Goal: Task Accomplishment & Management: Complete application form

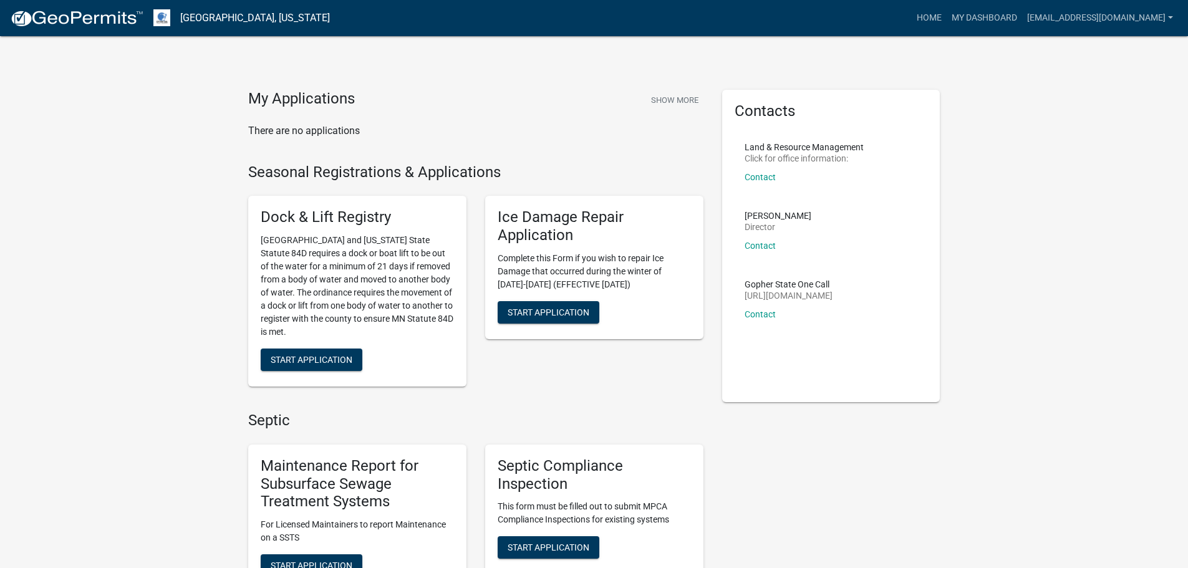
scroll to position [312, 0]
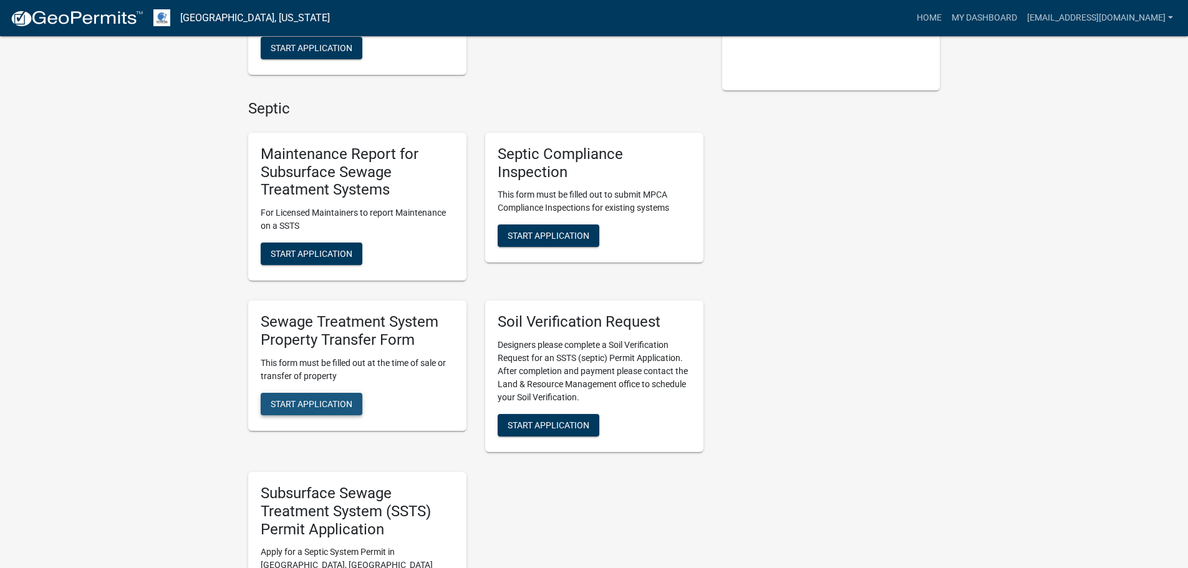
click at [322, 409] on span "Start Application" at bounding box center [312, 404] width 82 height 10
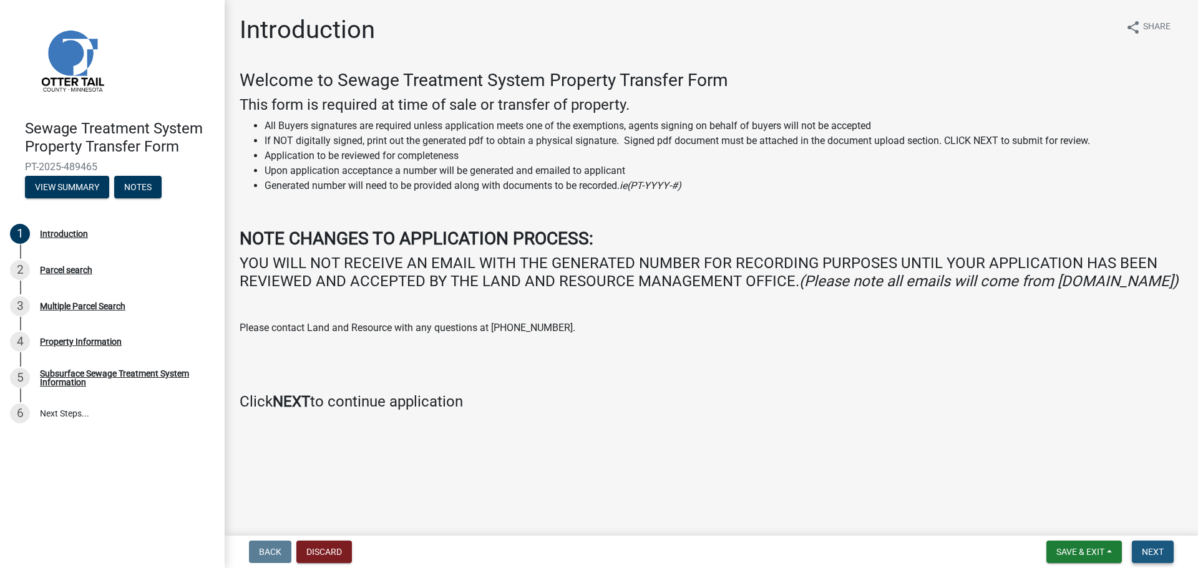
click at [1146, 552] on span "Next" at bounding box center [1153, 552] width 22 height 10
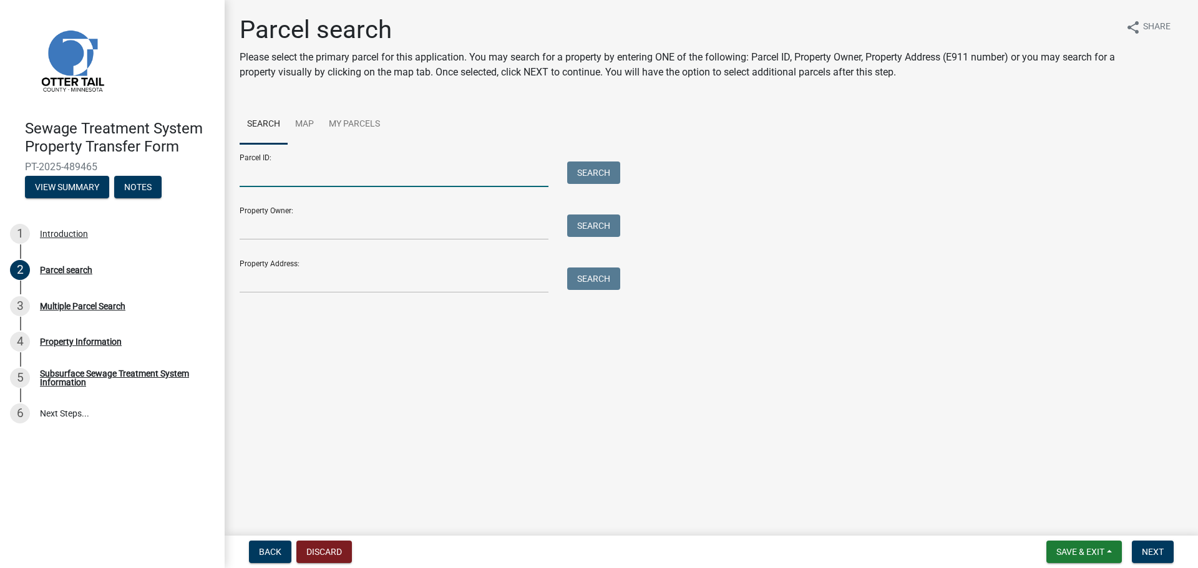
click at [298, 172] on input "Parcel ID:" at bounding box center [394, 175] width 309 height 26
click at [334, 175] on input "Parcel ID:" at bounding box center [394, 175] width 309 height 26
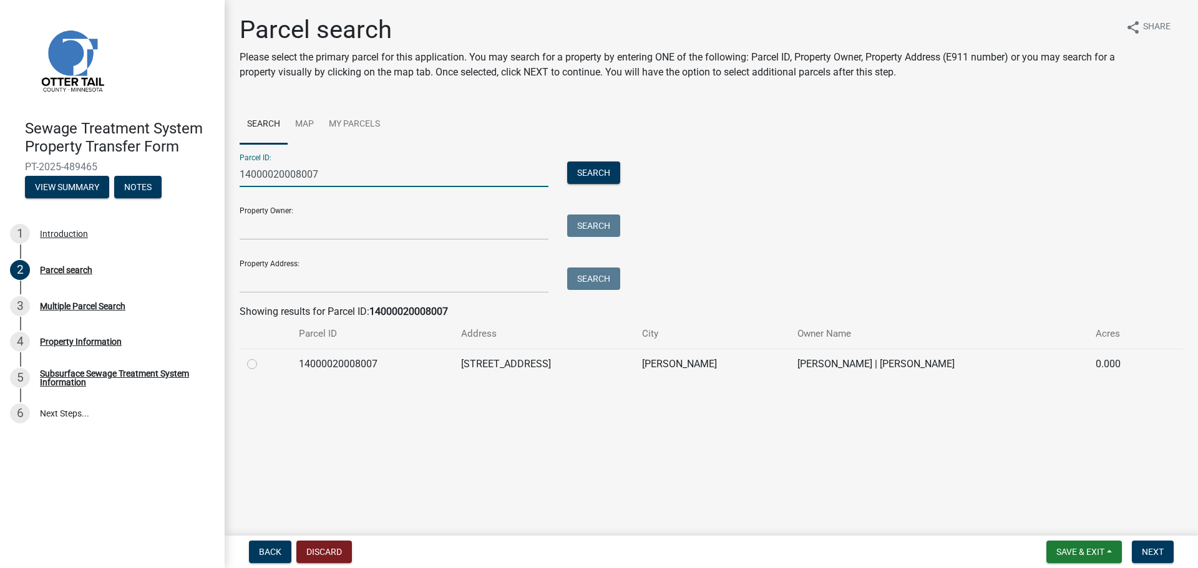
type input "14000020008007"
click at [262, 357] on label at bounding box center [262, 357] width 0 height 0
click at [262, 362] on input "radio" at bounding box center [266, 361] width 8 height 8
radio input "true"
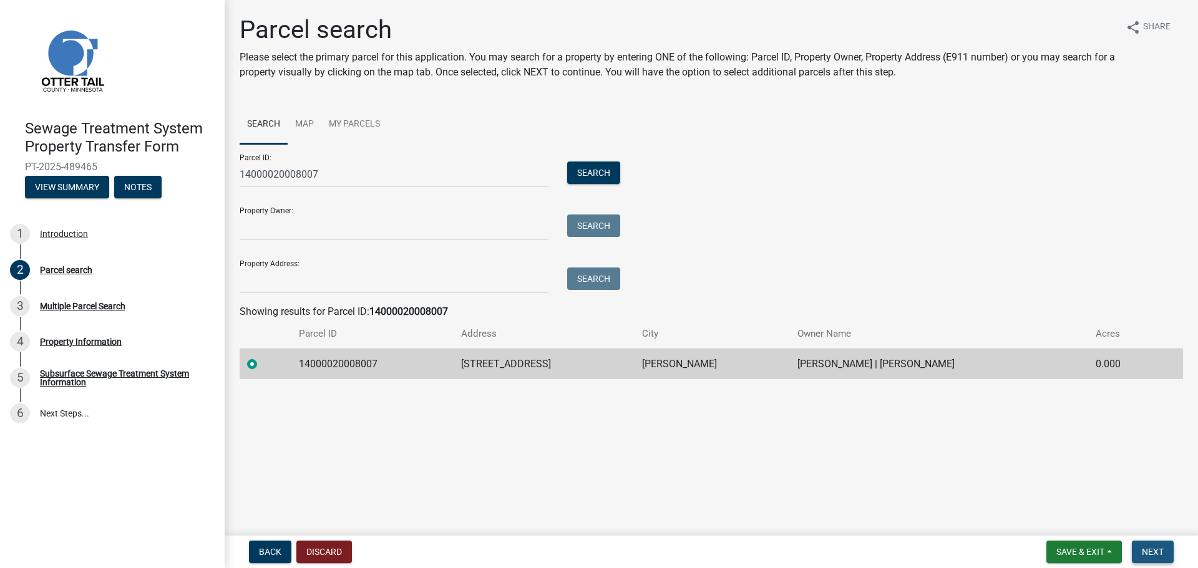
click at [1155, 552] on span "Next" at bounding box center [1153, 552] width 22 height 10
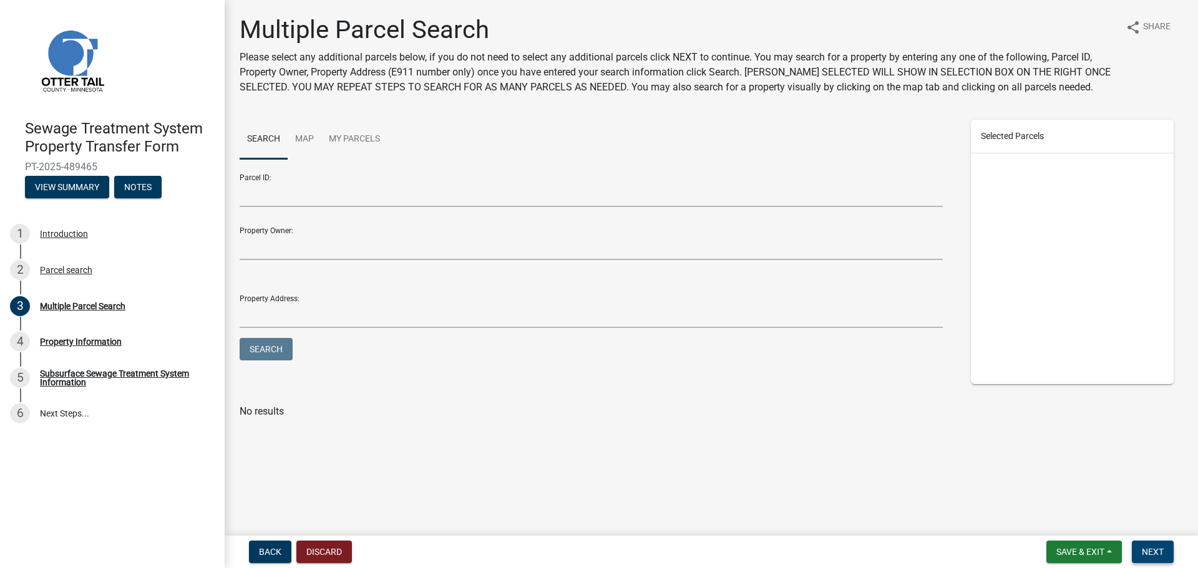
click at [1157, 554] on span "Next" at bounding box center [1153, 552] width 22 height 10
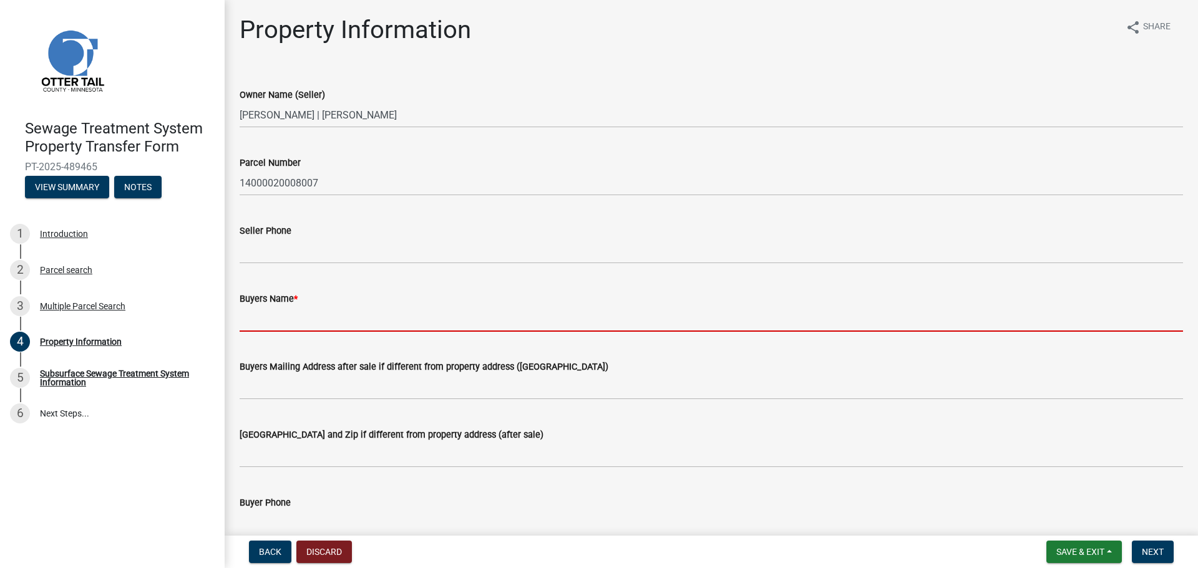
click at [294, 317] on input "Buyers Name *" at bounding box center [711, 319] width 943 height 26
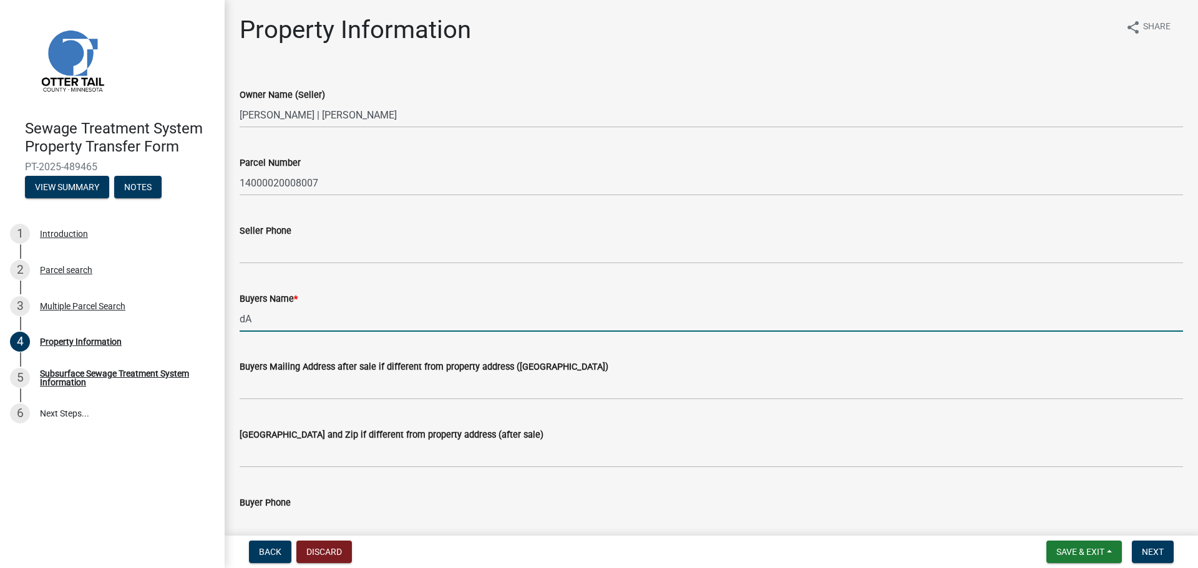
type input "d"
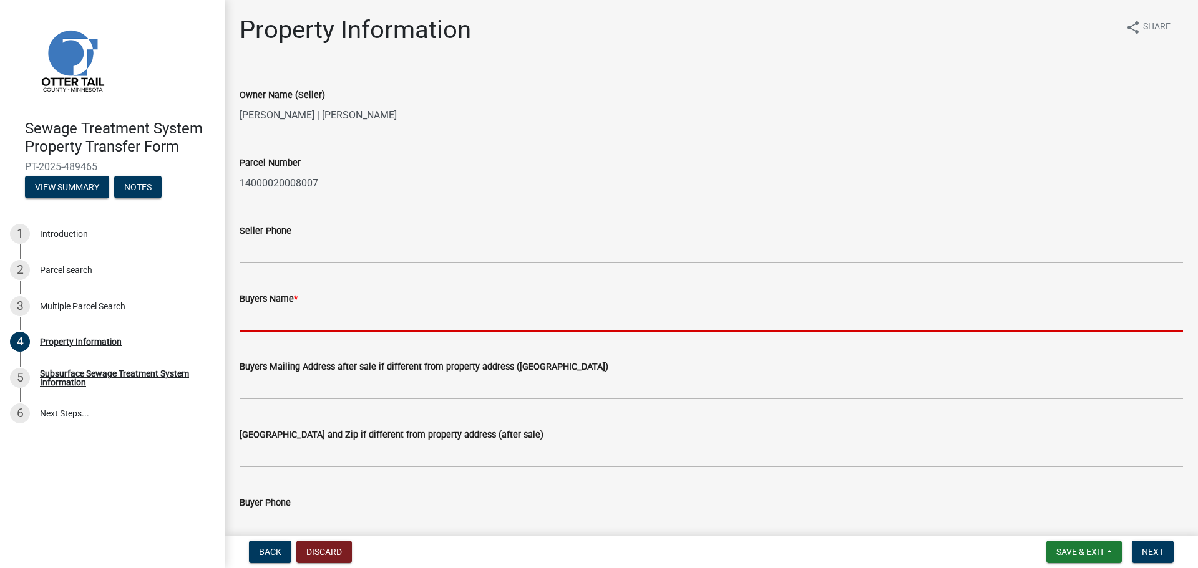
type input "K"
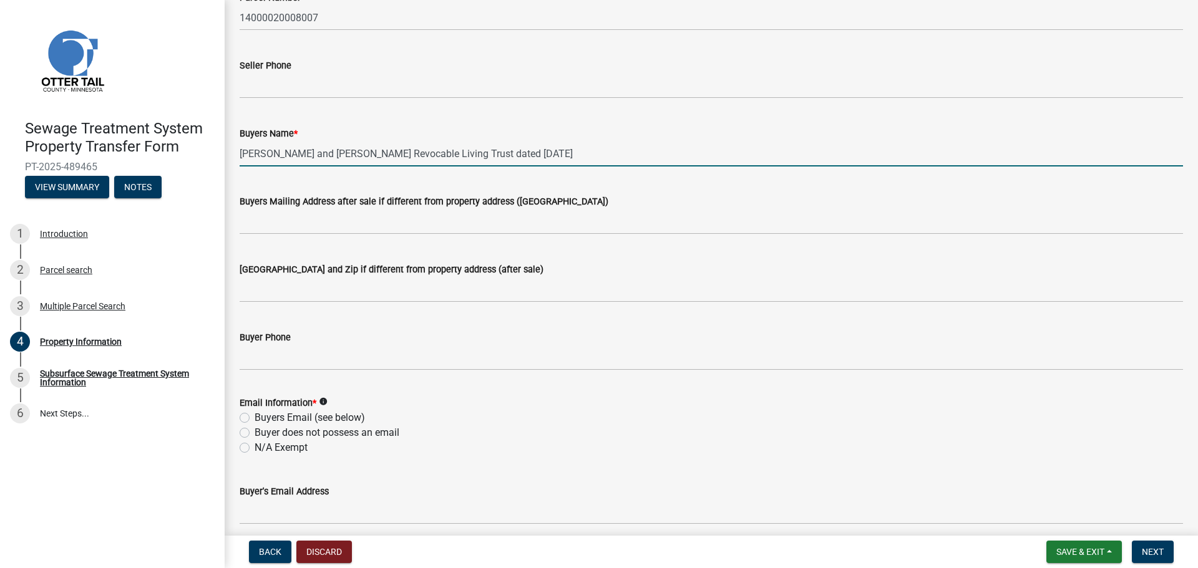
scroll to position [187, 0]
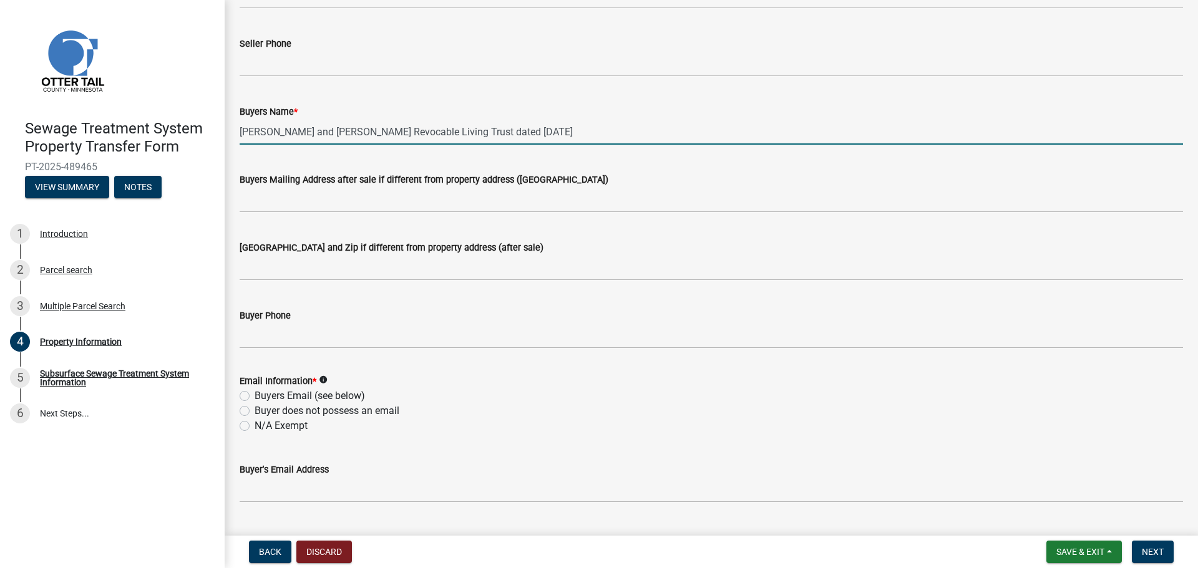
type input "[PERSON_NAME] and [PERSON_NAME] Revocable Living Trust dated [DATE]"
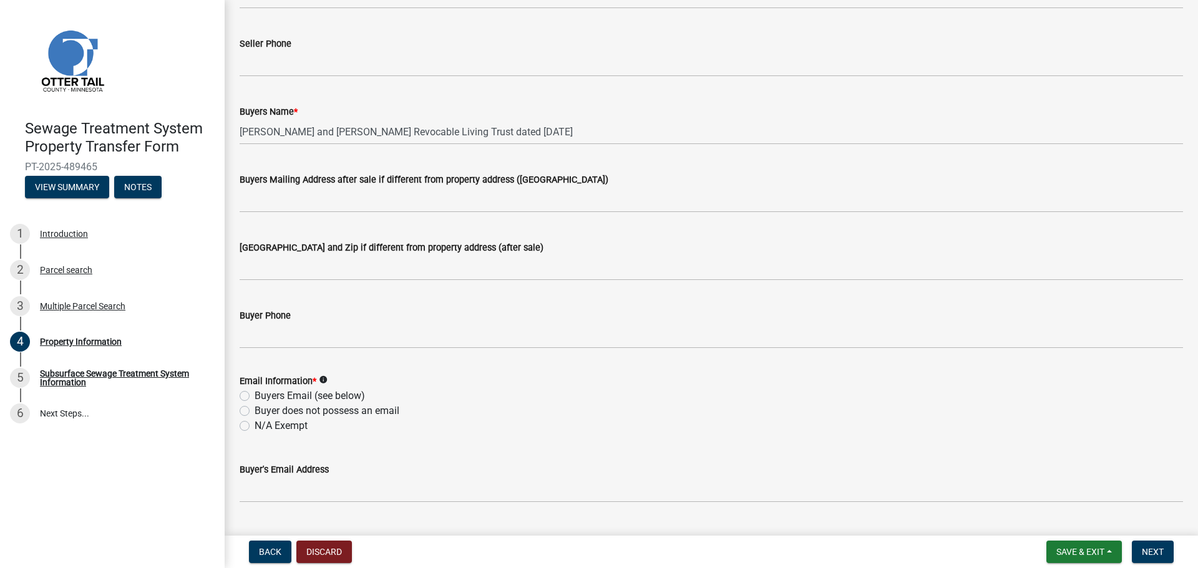
click at [255, 397] on label "Buyers Email (see below)" at bounding box center [310, 396] width 110 height 15
click at [255, 397] on input "Buyers Email (see below)" at bounding box center [259, 393] width 8 height 8
radio input "true"
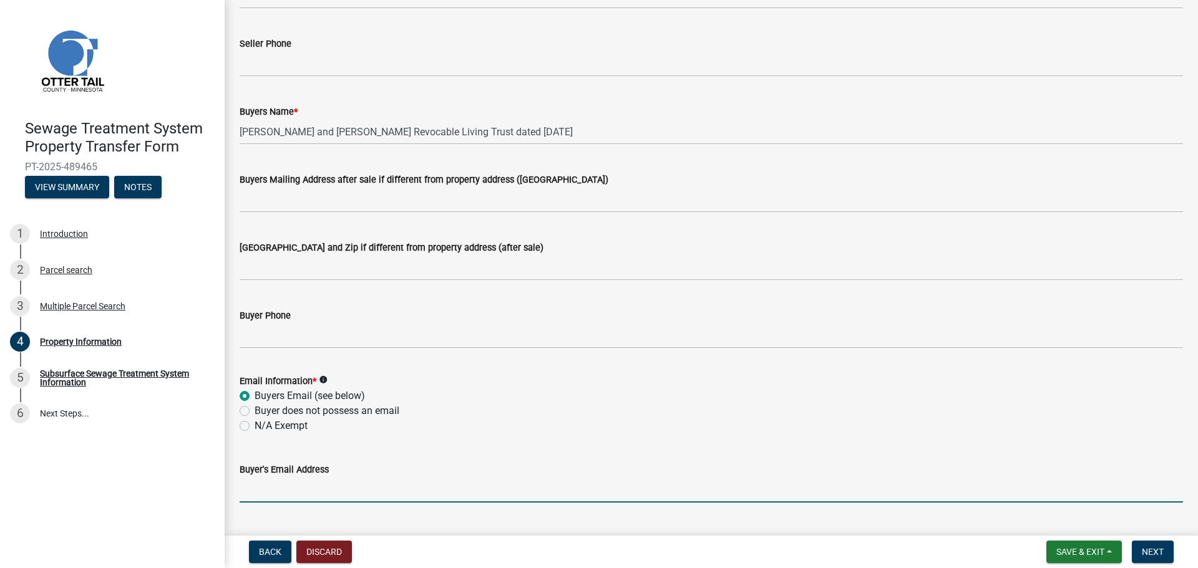
click at [273, 491] on input "Buyer's Email Address" at bounding box center [711, 490] width 943 height 26
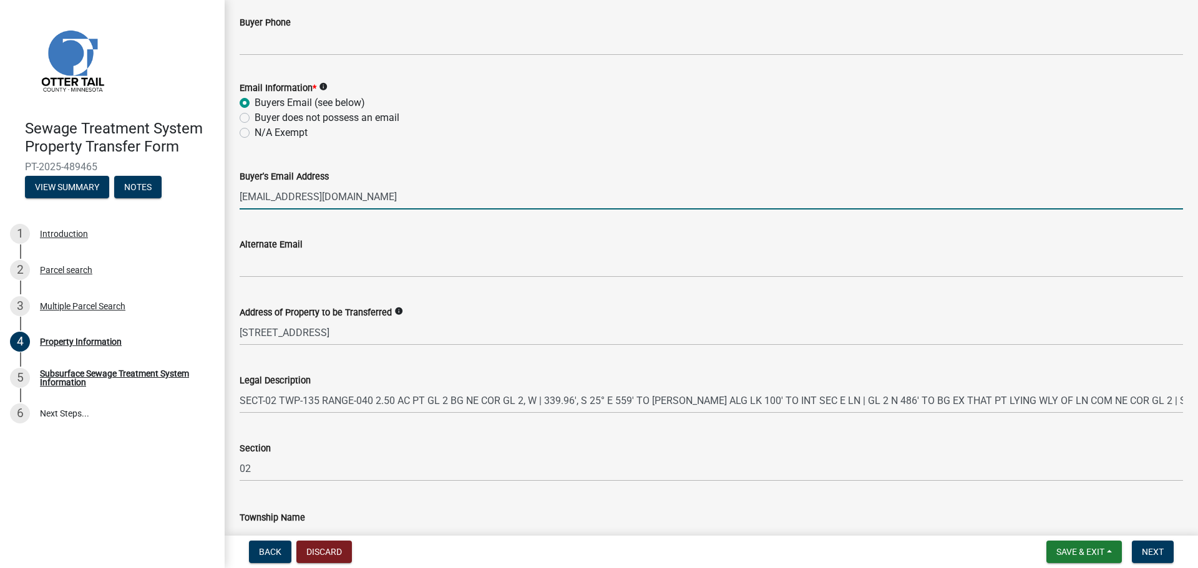
scroll to position [559, 0]
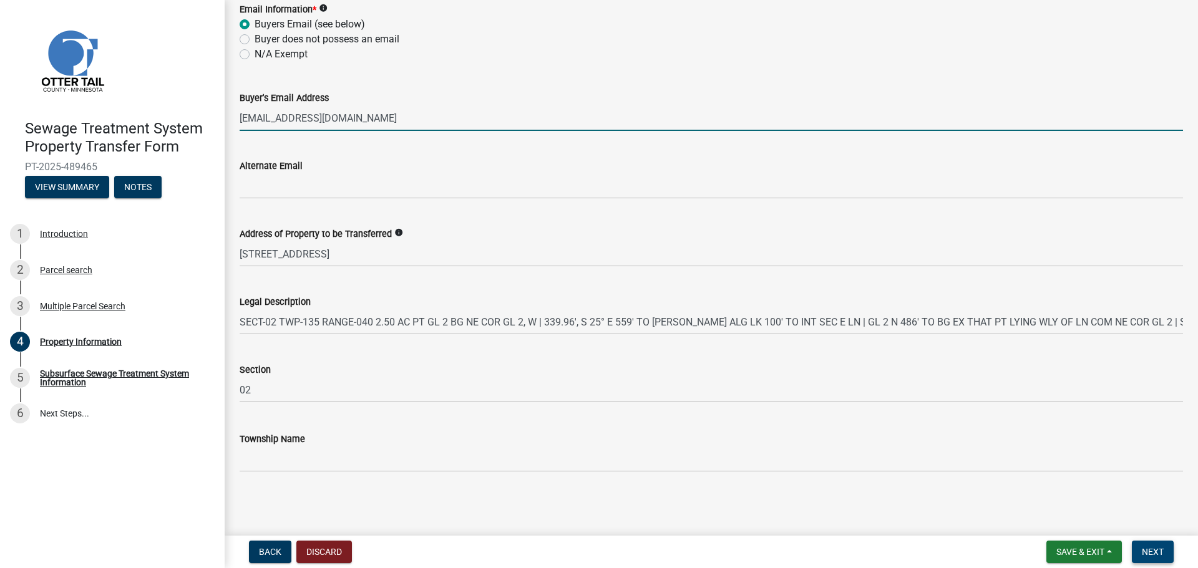
type input "[EMAIL_ADDRESS][DOMAIN_NAME]"
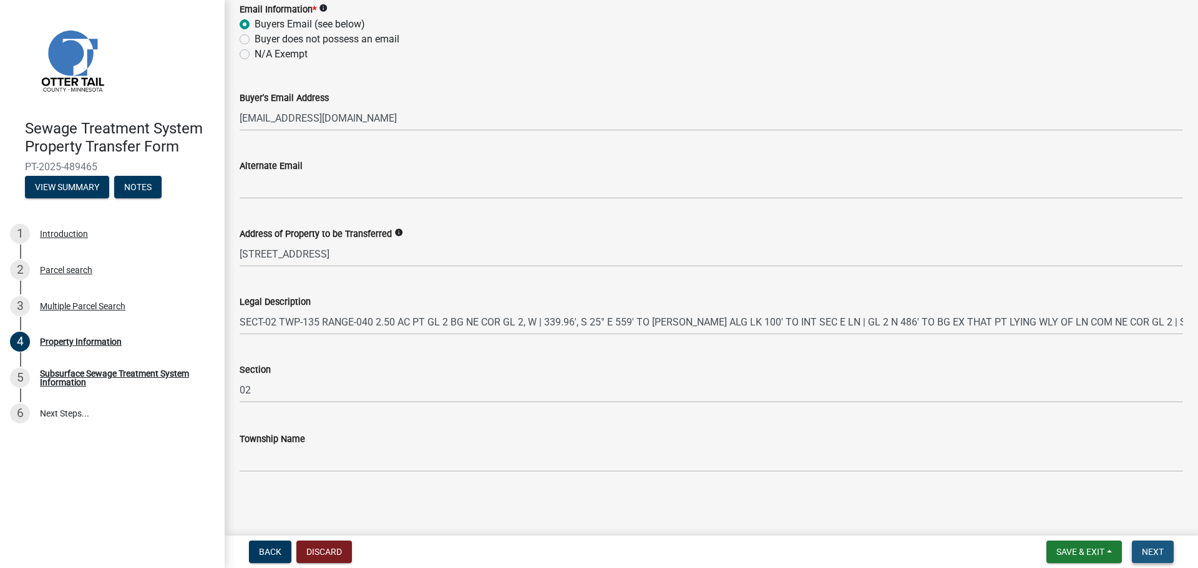
click at [1153, 550] on span "Next" at bounding box center [1153, 552] width 22 height 10
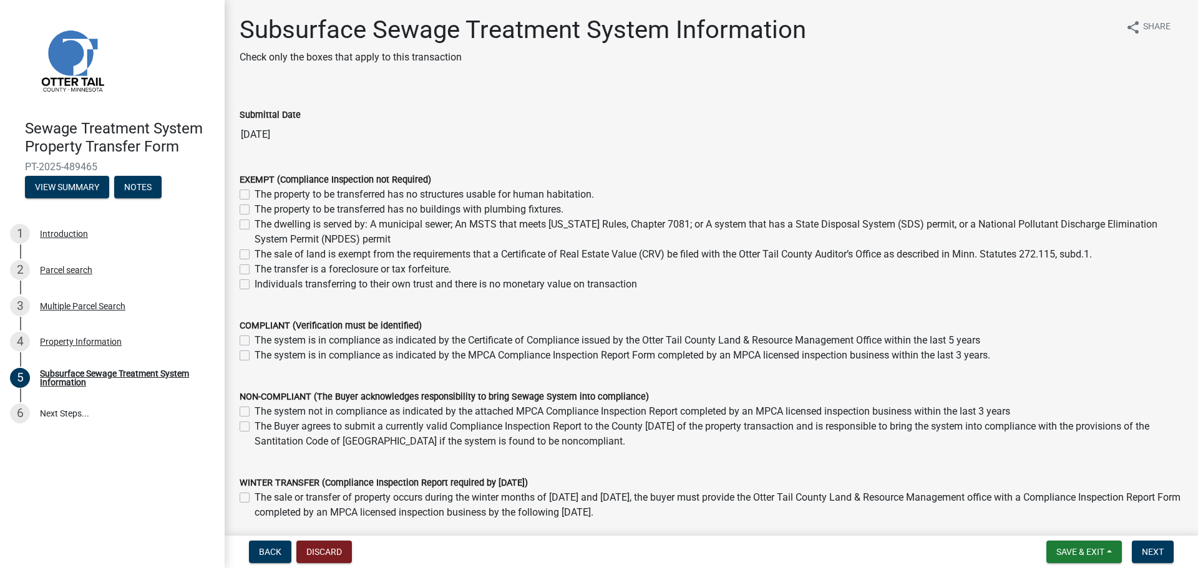
drag, startPoint x: 1099, startPoint y: 252, endPoint x: 961, endPoint y: 255, distance: 137.9
click at [961, 255] on div "The sale of land is exempt from the requirements that a Certificate of Real Est…" at bounding box center [711, 254] width 943 height 15
copy label "Minn. Statutes 272.115, subd.1."
click at [255, 253] on label "The sale of land is exempt from the requirements that a Certificate of Real Est…" at bounding box center [673, 254] width 837 height 15
click at [255, 253] on input "The sale of land is exempt from the requirements that a Certificate of Real Est…" at bounding box center [259, 251] width 8 height 8
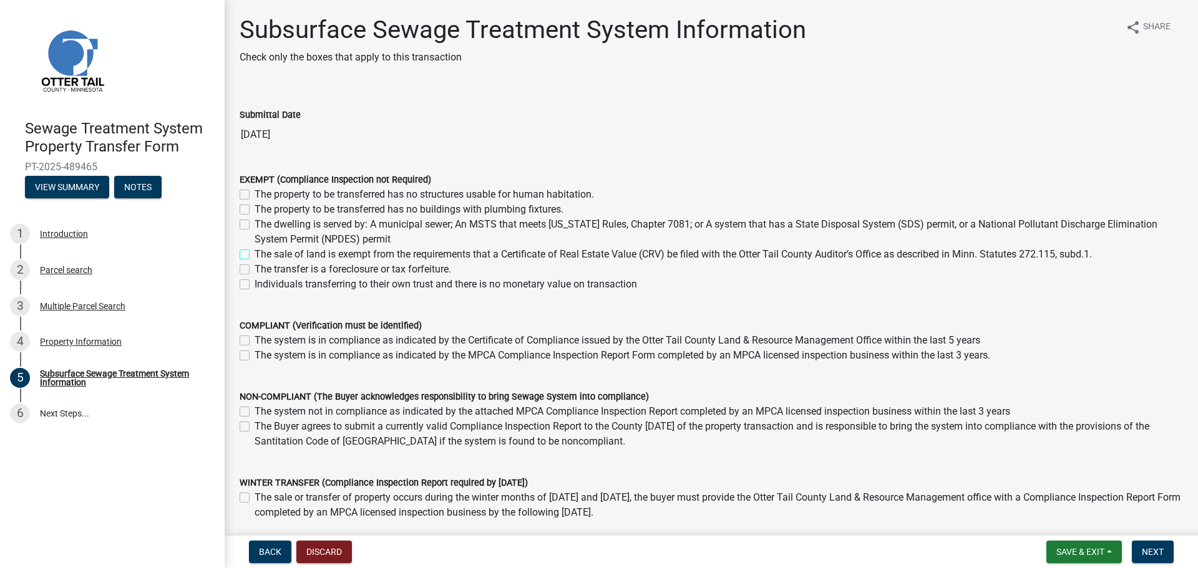
checkbox input "true"
checkbox input "false"
checkbox input "true"
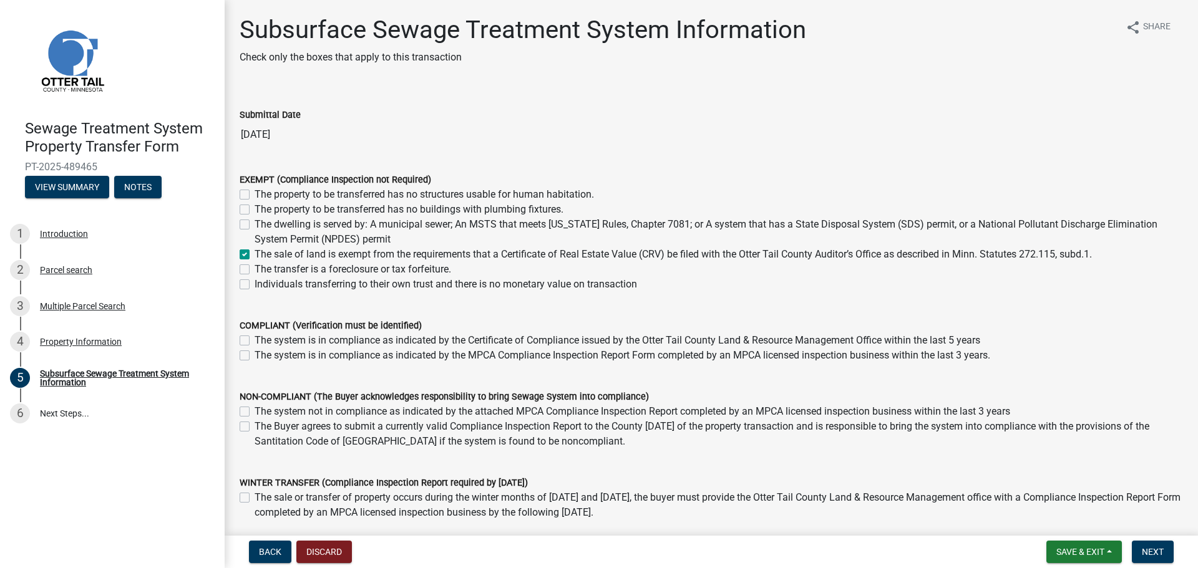
checkbox input "false"
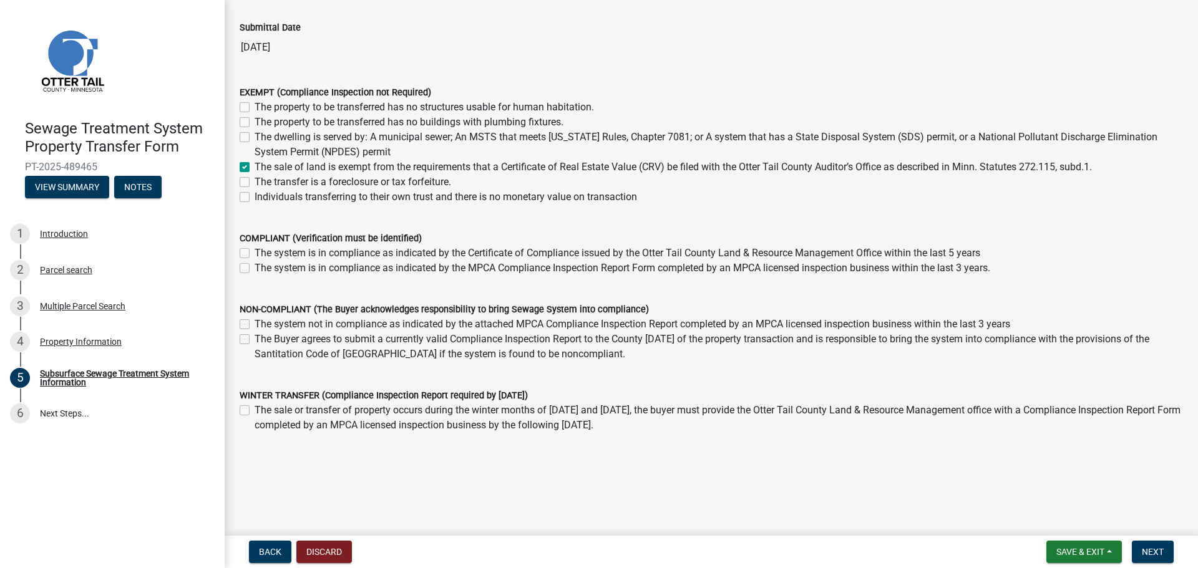
scroll to position [89, 0]
click at [1157, 547] on span "Next" at bounding box center [1153, 552] width 22 height 10
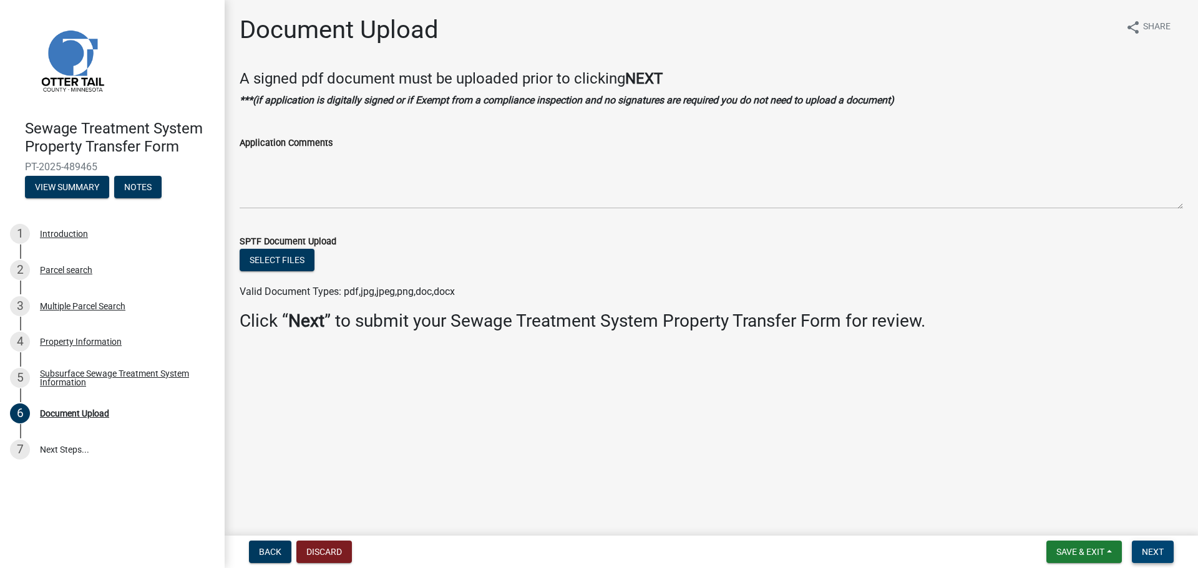
click at [1153, 552] on span "Next" at bounding box center [1153, 552] width 22 height 10
